Goal: Information Seeking & Learning: Learn about a topic

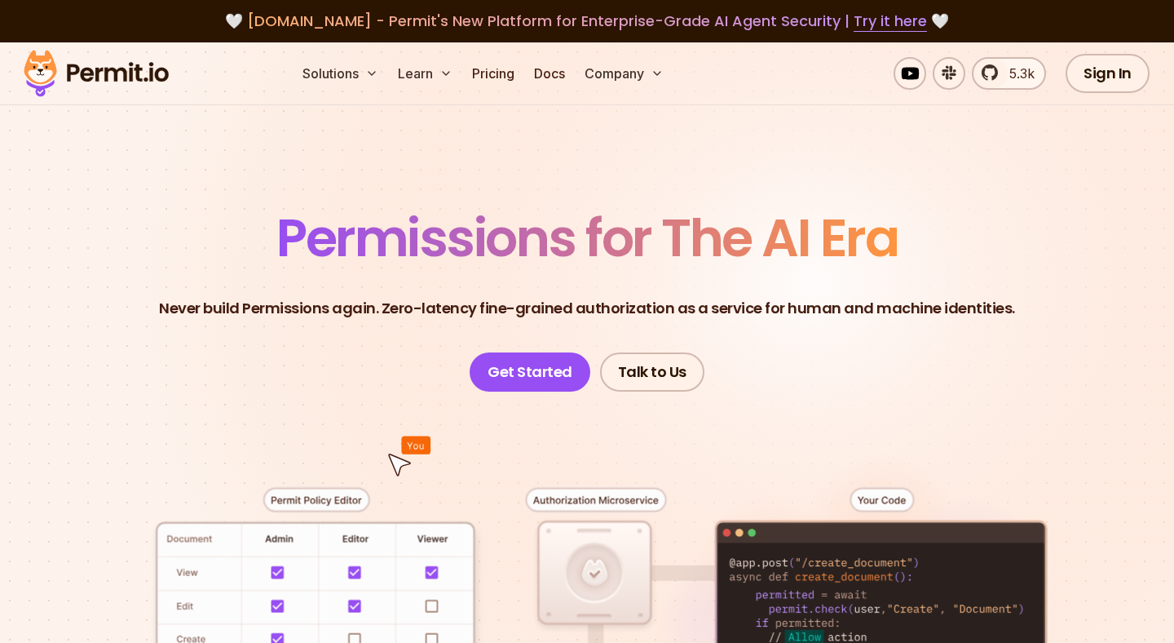
click at [341, 381] on header "Permissions for The AI Era Never build Permissions again. Zero-latency fine-gra…" at bounding box center [587, 301] width 1096 height 179
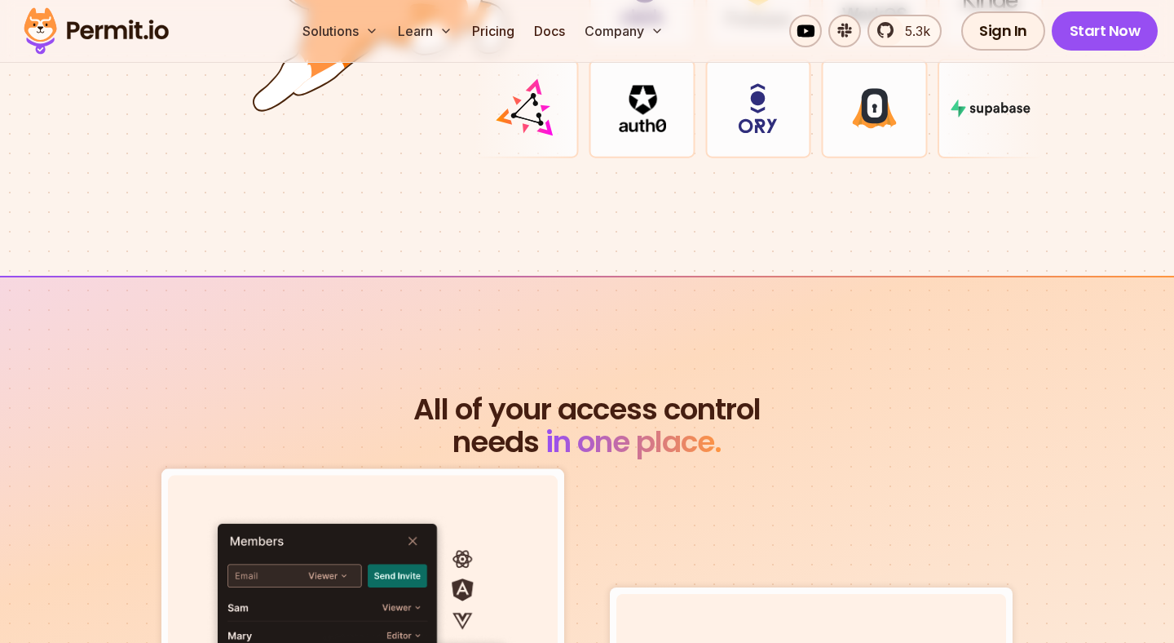
scroll to position [5443, 0]
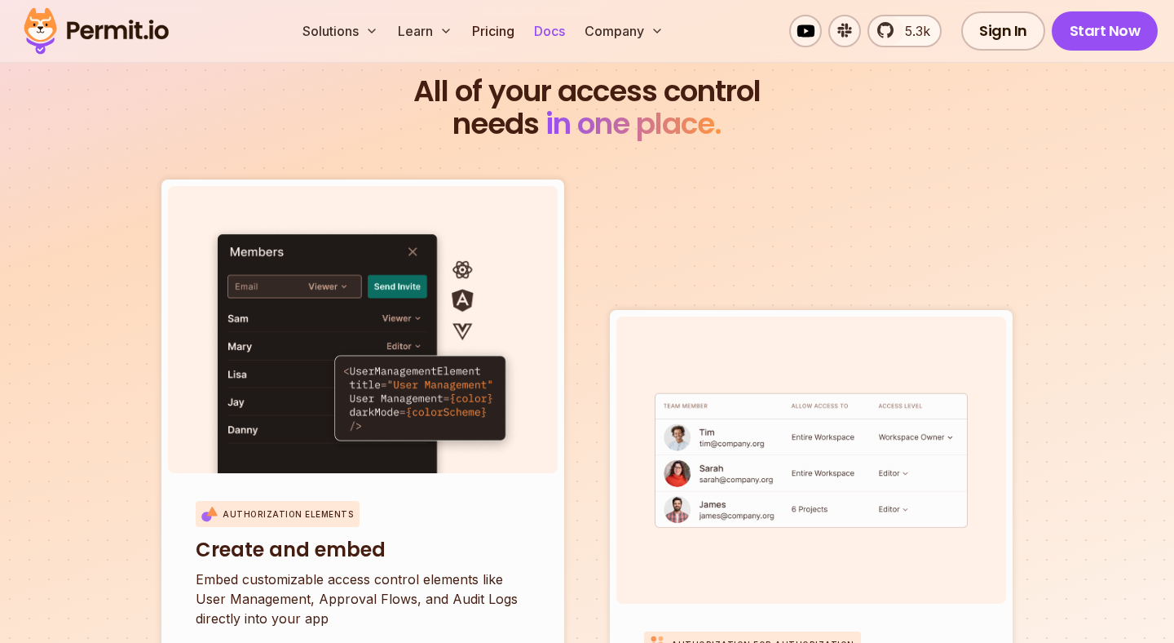
click at [539, 37] on link "Docs" at bounding box center [550, 31] width 44 height 33
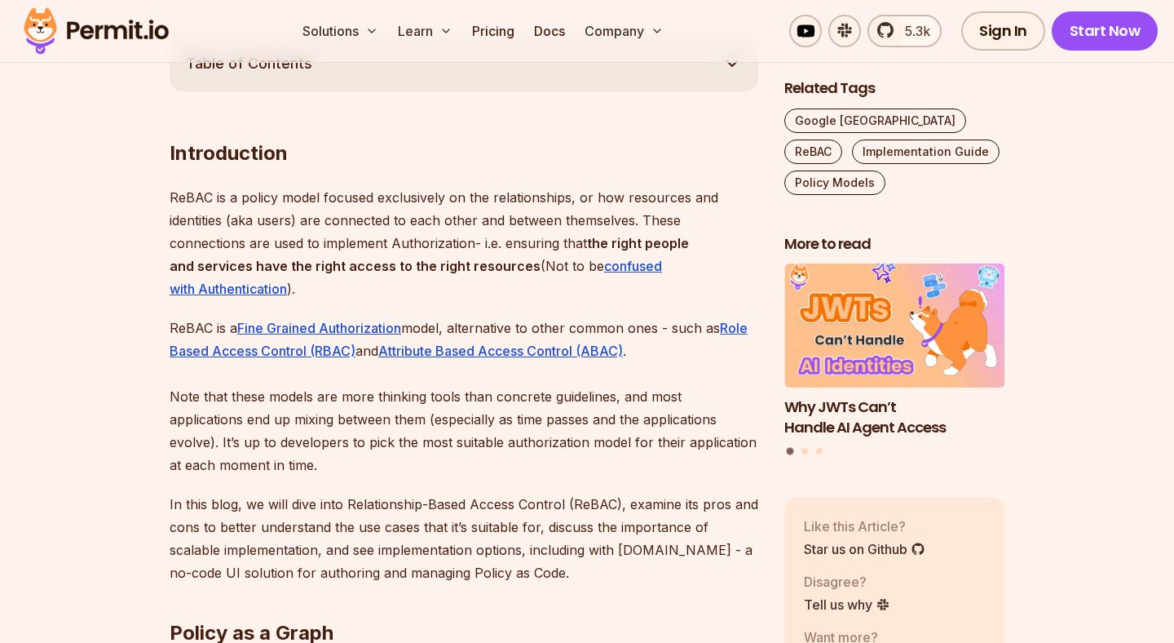
scroll to position [944, 0]
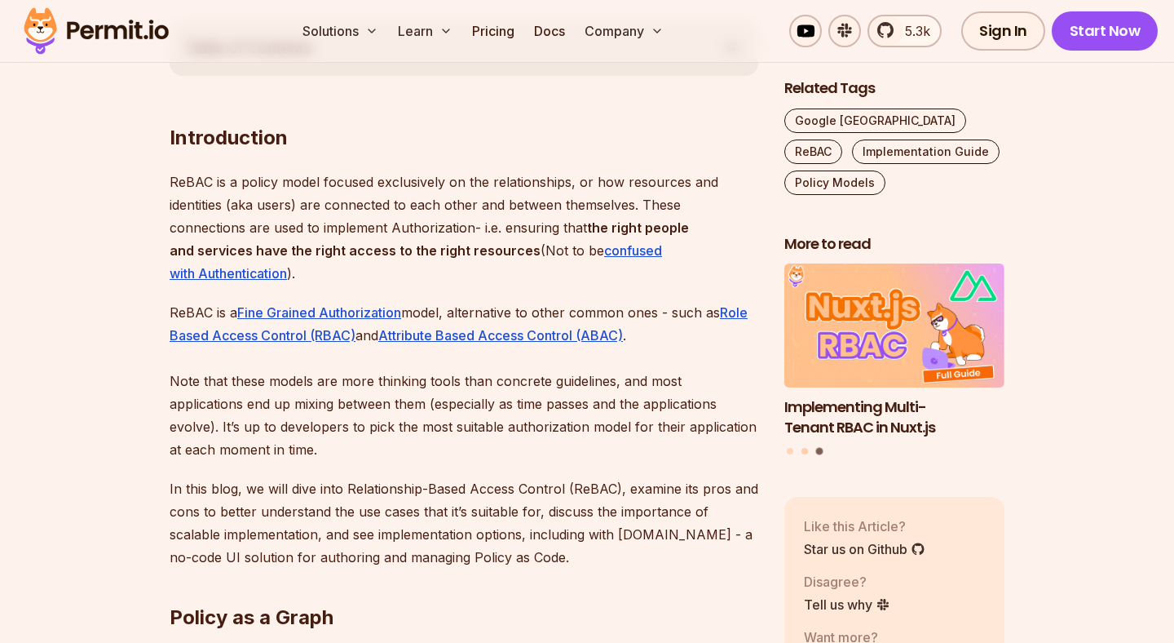
click at [804, 452] on button "Go to slide 2" at bounding box center [805, 452] width 7 height 7
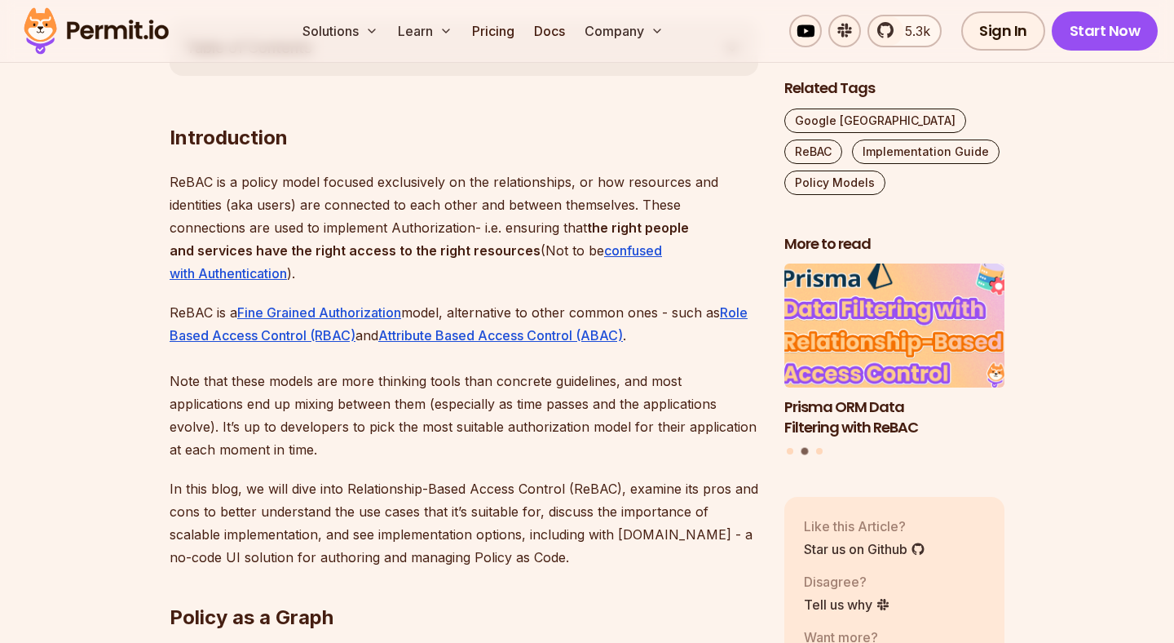
click at [851, 369] on img "2 of 3" at bounding box center [895, 326] width 242 height 136
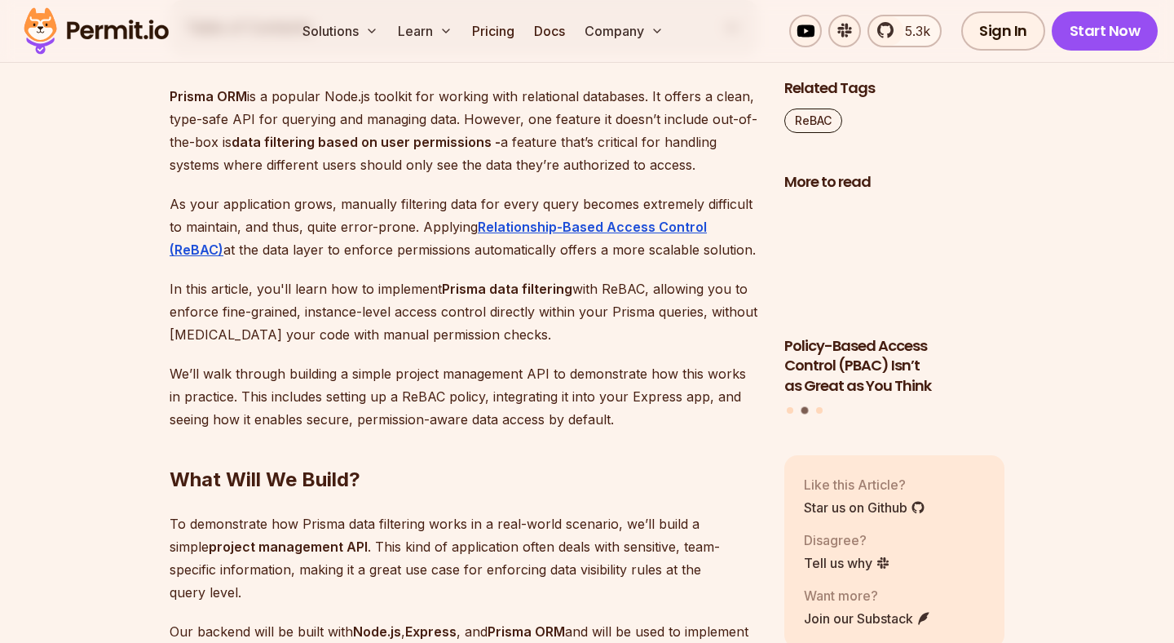
scroll to position [968, 0]
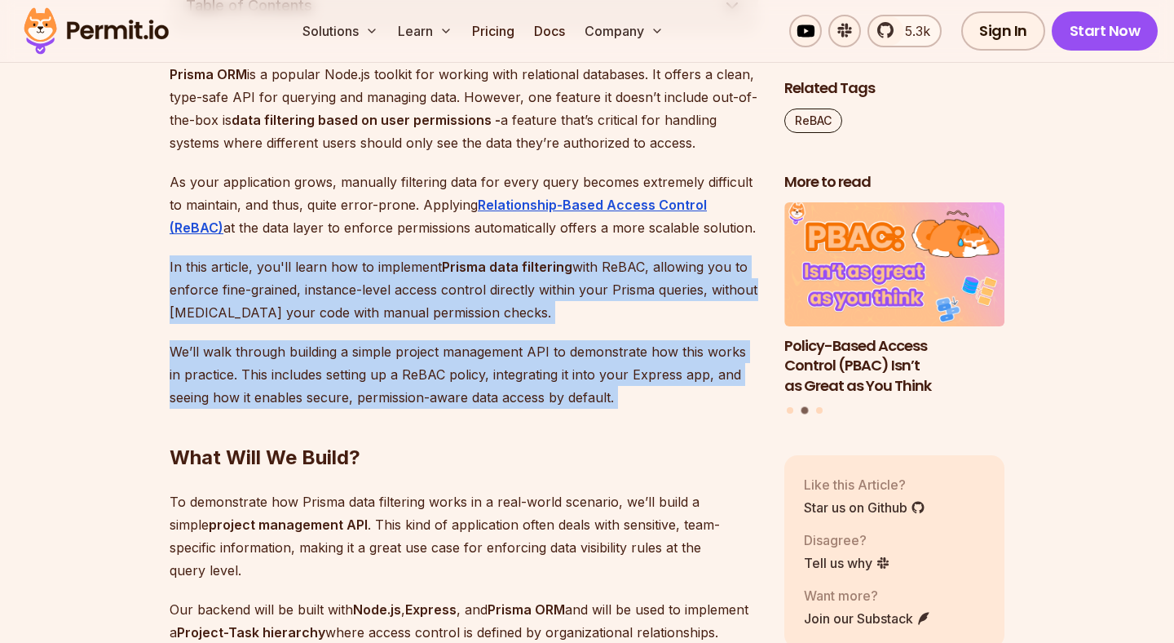
drag, startPoint x: 165, startPoint y: 273, endPoint x: 627, endPoint y: 429, distance: 488.0
click at [627, 429] on h2 "What Will We Build?" at bounding box center [464, 424] width 589 height 91
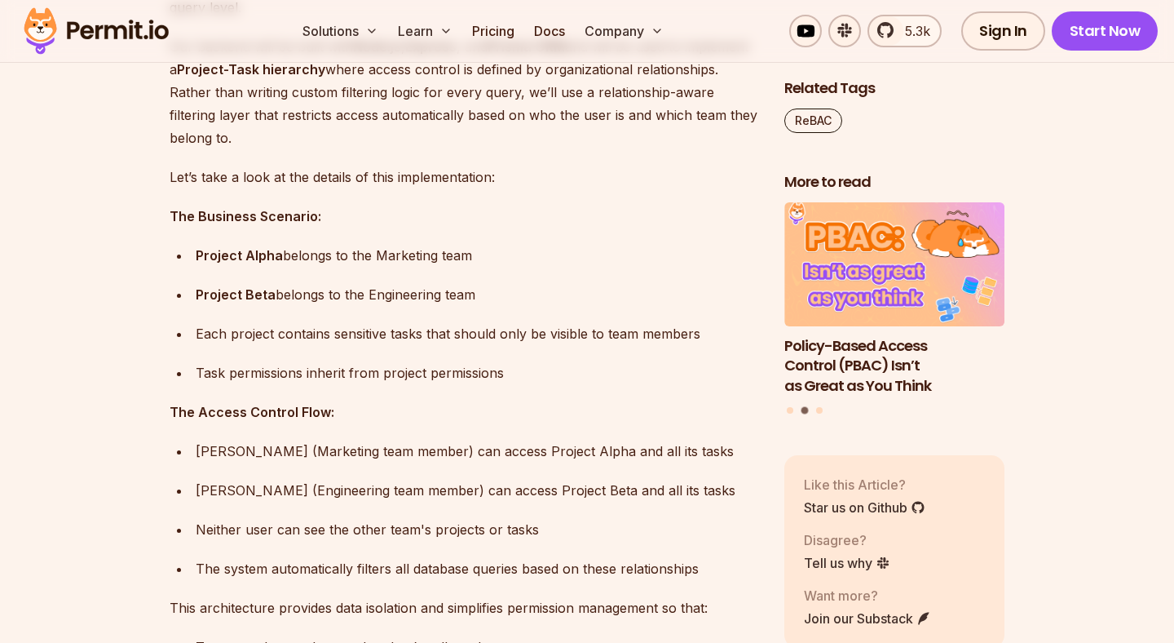
scroll to position [1528, 0]
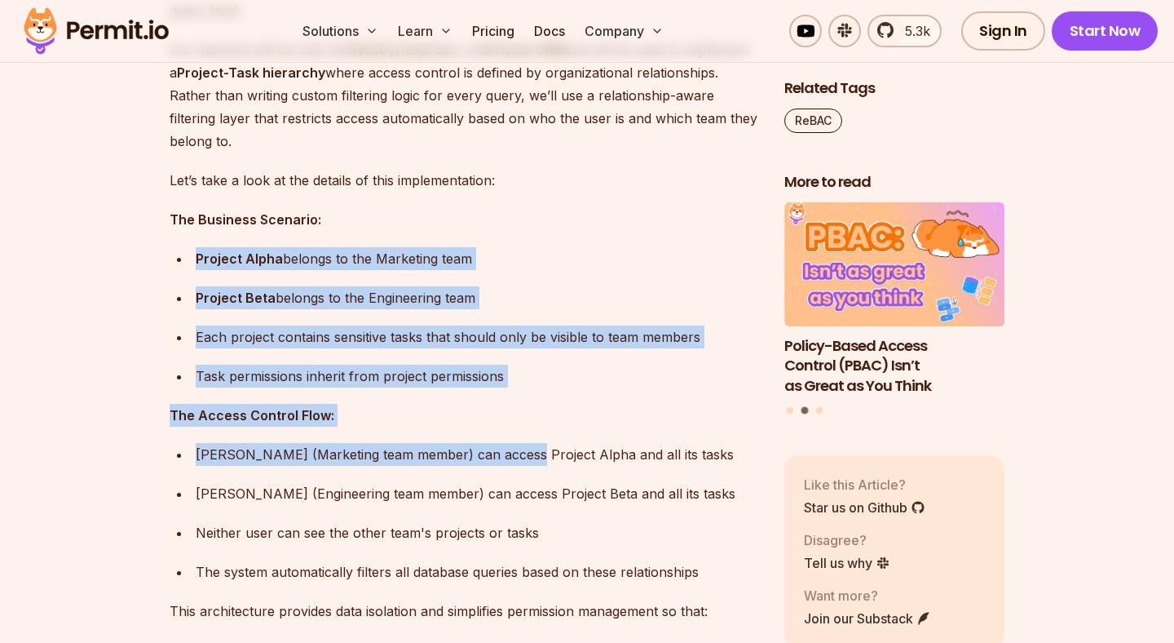
drag, startPoint x: 198, startPoint y: 239, endPoint x: 516, endPoint y: 431, distance: 371.4
click at [551, 404] on p "The Access Control Flow:" at bounding box center [464, 415] width 589 height 23
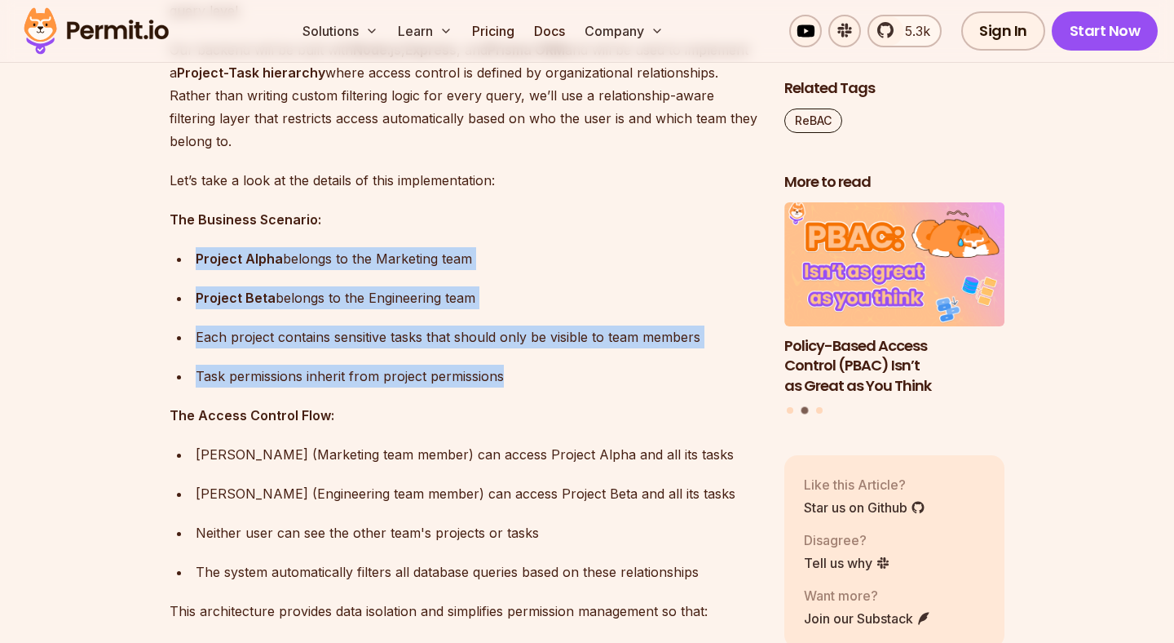
drag, startPoint x: 521, startPoint y: 360, endPoint x: 241, endPoint y: 223, distance: 312.6
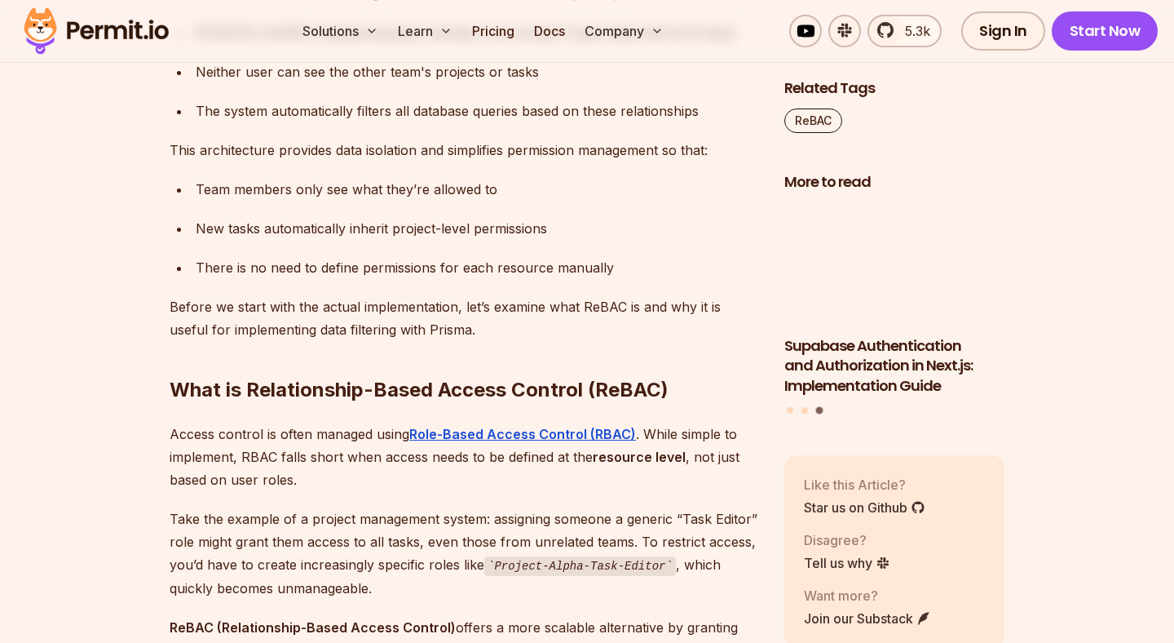
scroll to position [2115, 0]
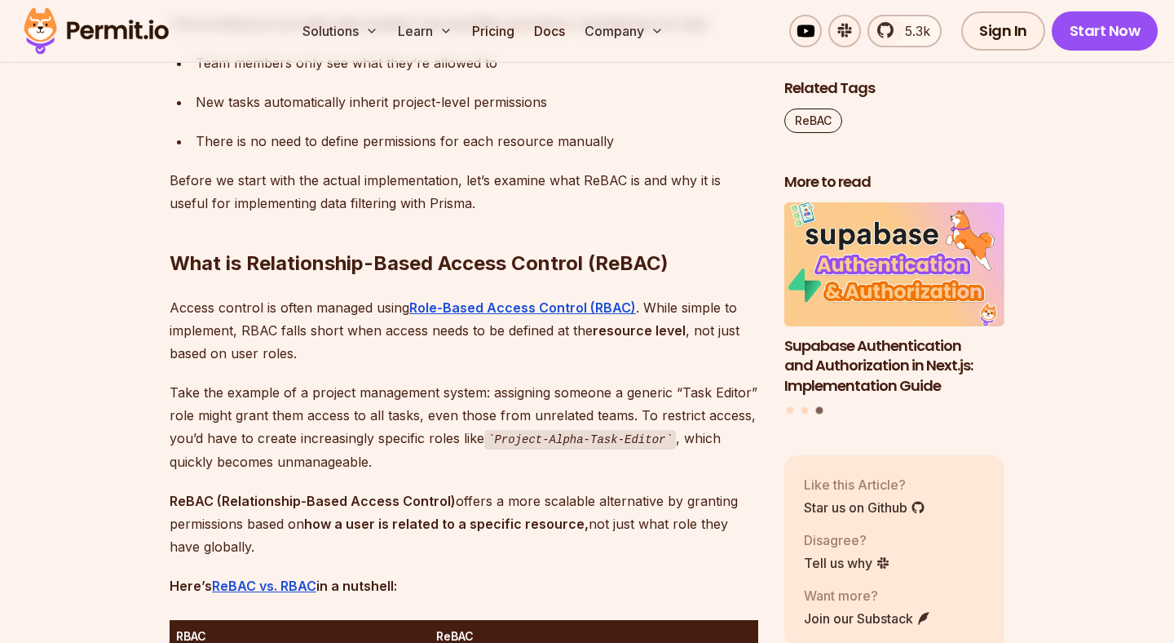
click at [348, 515] on strong "how a user is related to a specific resource," at bounding box center [446, 523] width 285 height 16
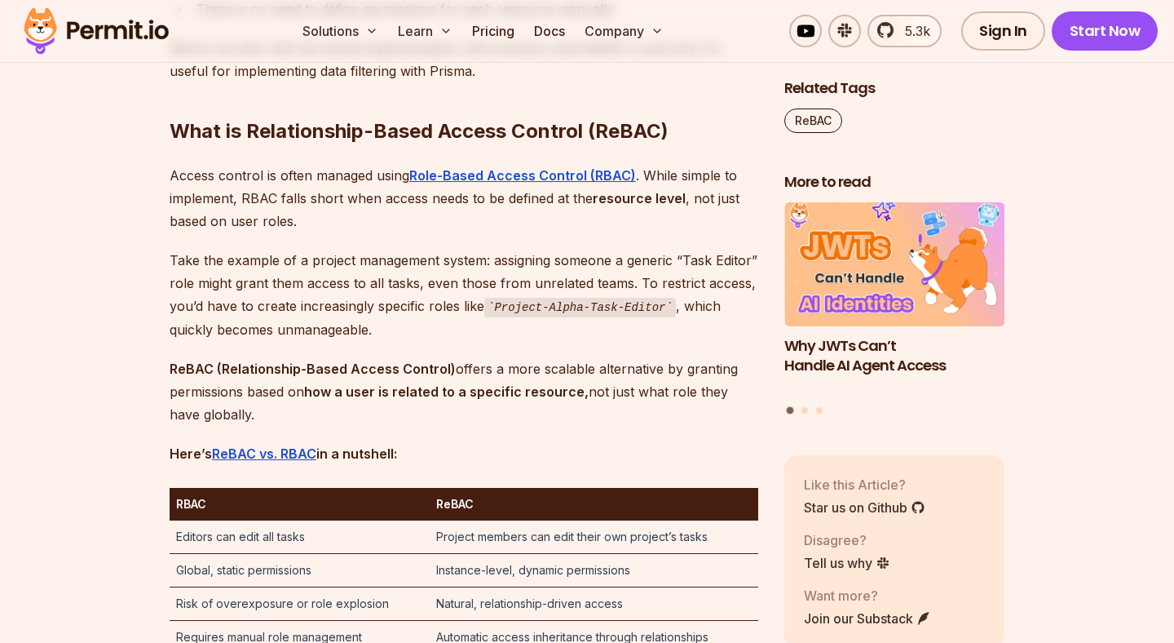
scroll to position [2248, 0]
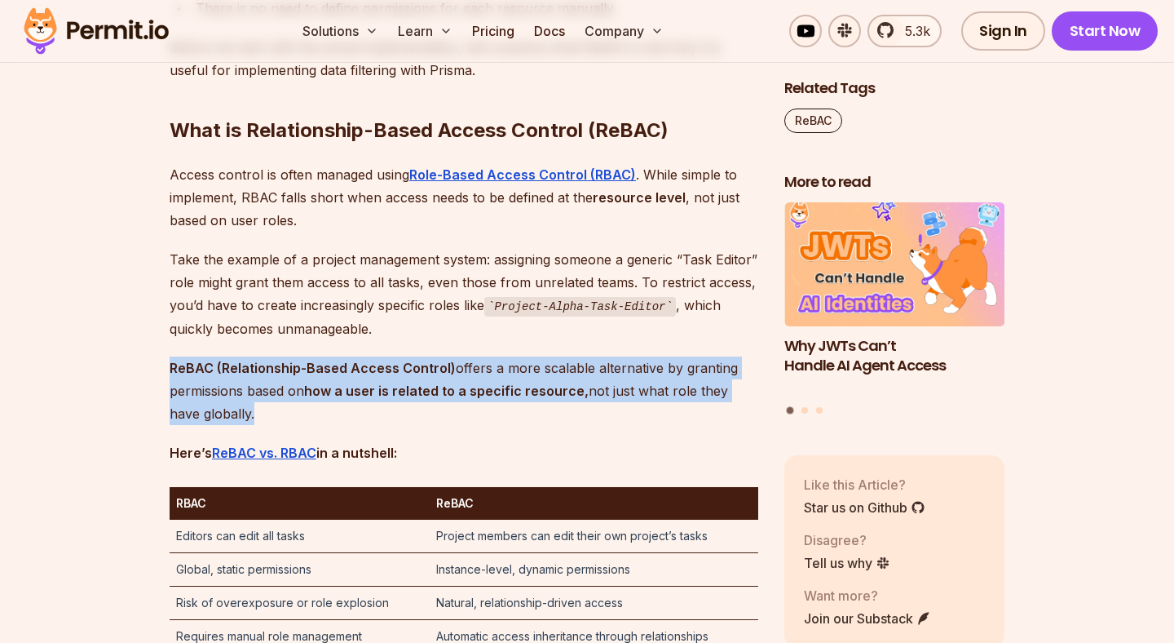
drag, startPoint x: 419, startPoint y: 321, endPoint x: 445, endPoint y: 404, distance: 86.4
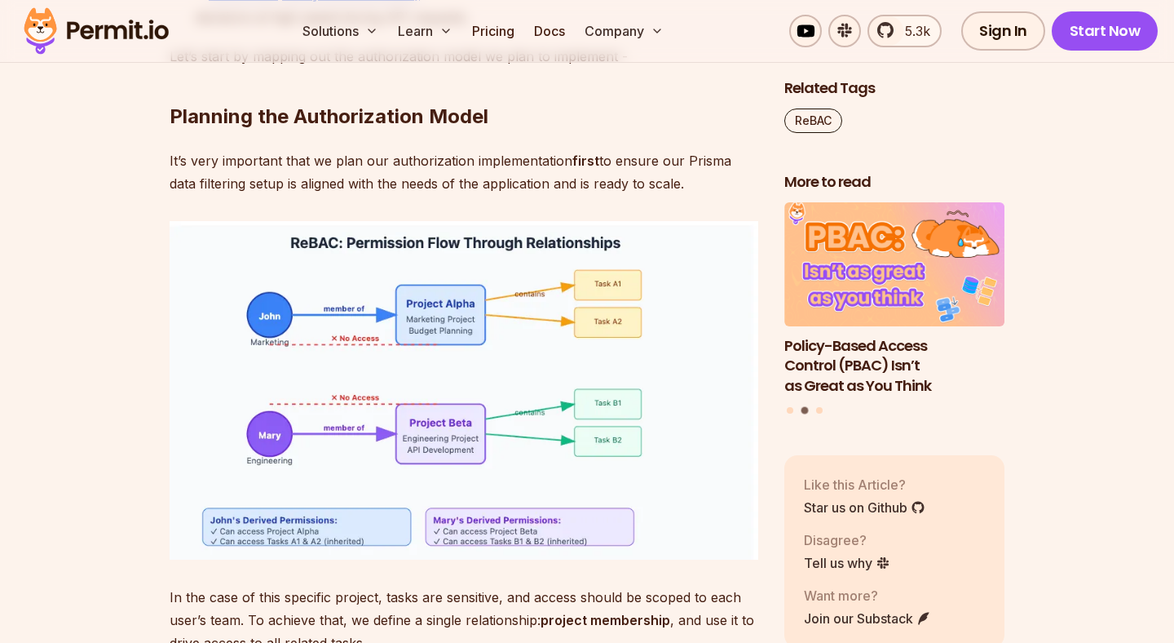
scroll to position [4377, 0]
